Goal: Communication & Community: Connect with others

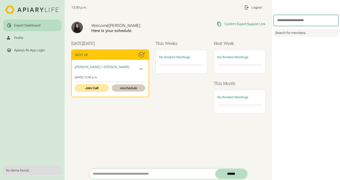
click at [94, 87] on link "Join Call" at bounding box center [91, 87] width 33 height 7
